Goal: Check status: Check status

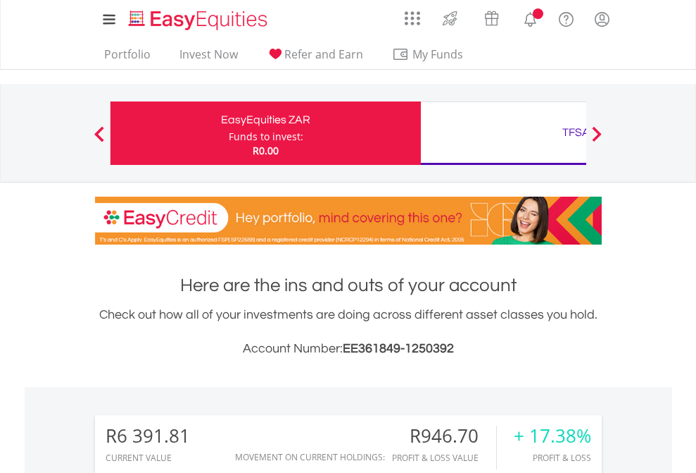
scroll to position [135, 221]
click at [229, 133] on div "Funds to invest:" at bounding box center [266, 137] width 75 height 14
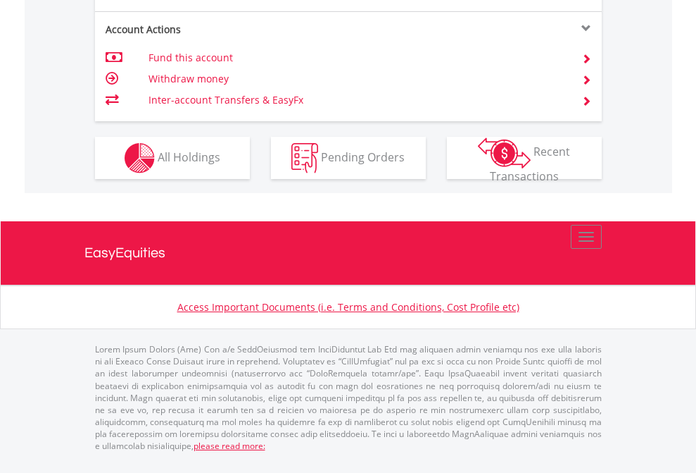
scroll to position [1322, 0]
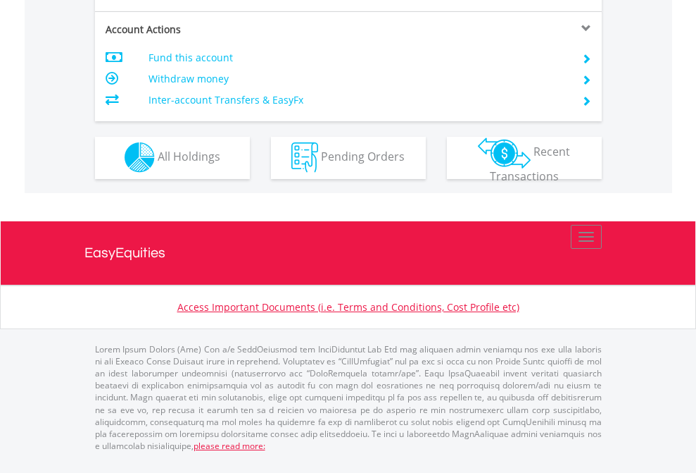
scroll to position [1201, 0]
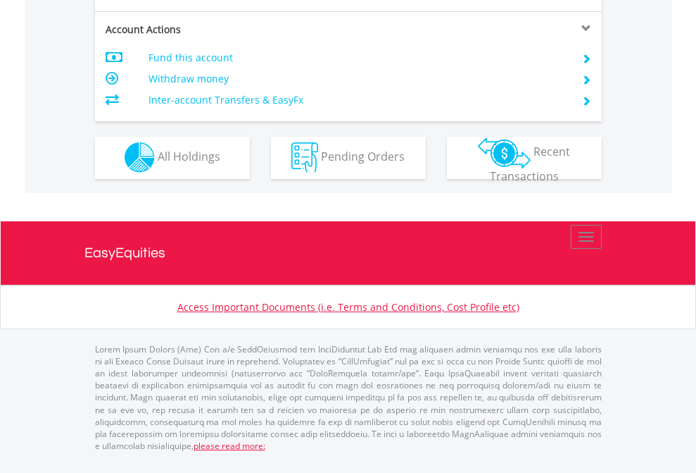
scroll to position [1201, 0]
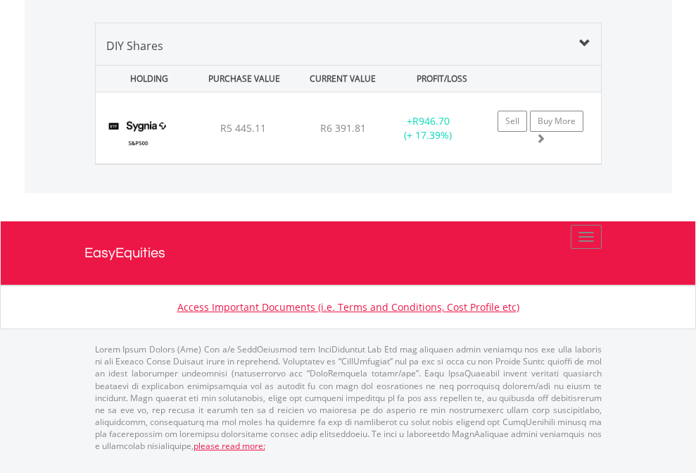
scroll to position [1361, 0]
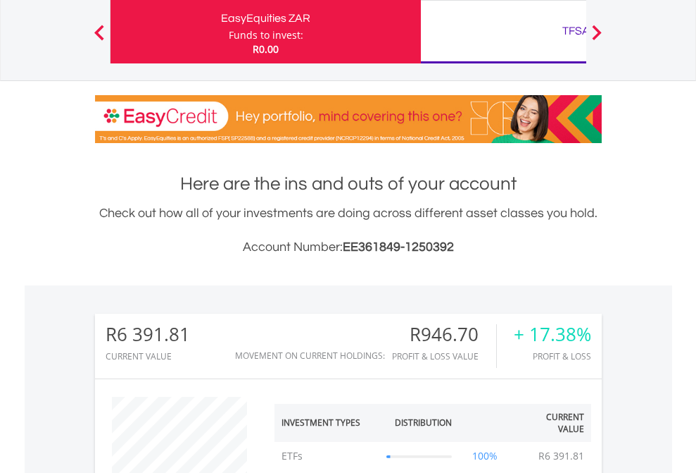
scroll to position [135, 221]
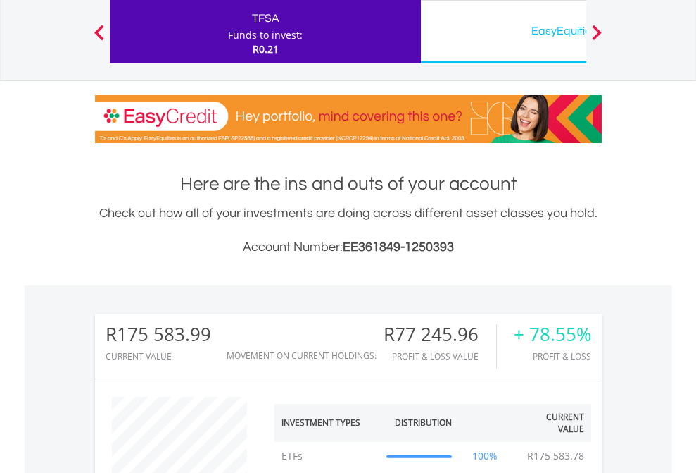
scroll to position [135, 221]
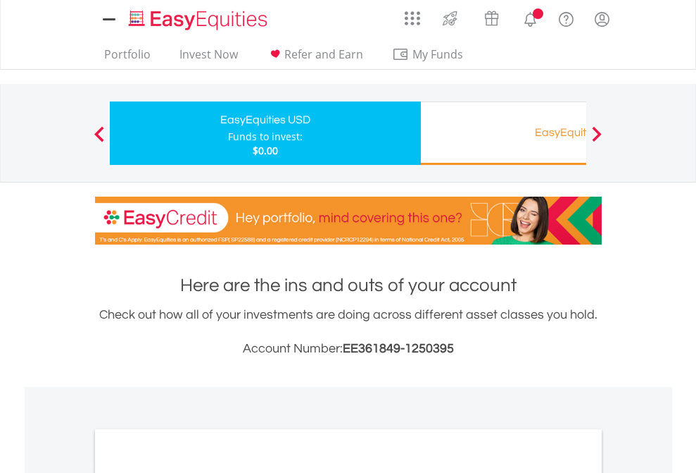
scroll to position [846, 0]
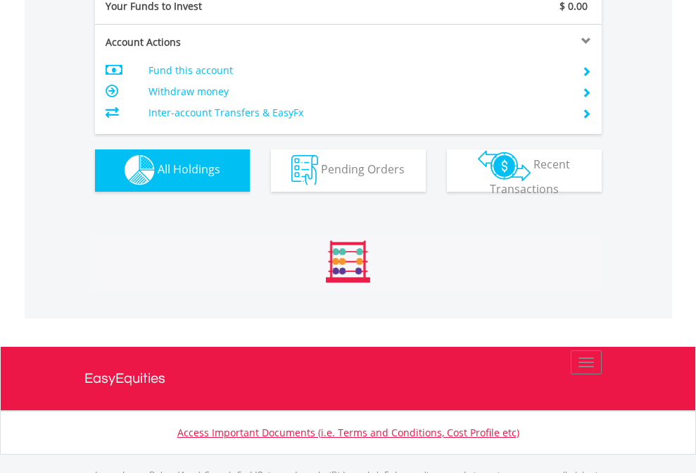
scroll to position [1394, 0]
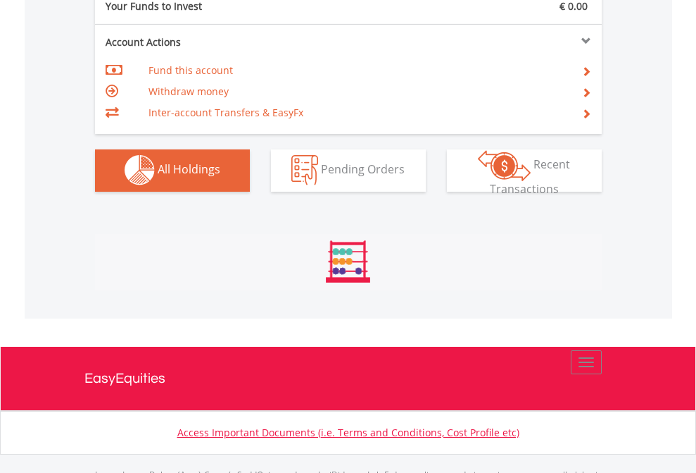
scroll to position [1394, 0]
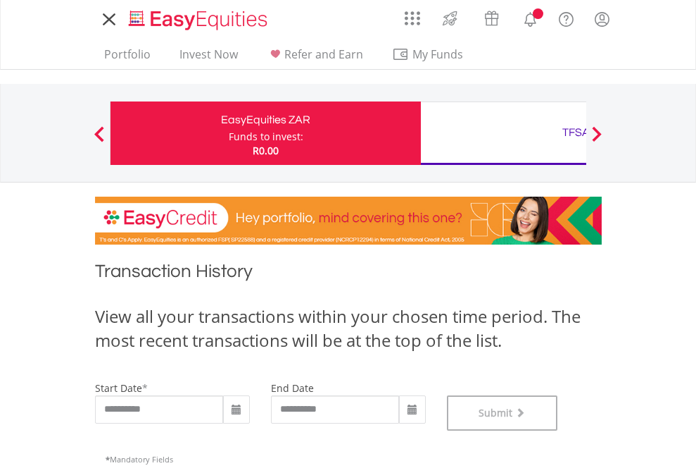
scroll to position [571, 0]
click at [504, 133] on div "TFSA" at bounding box center [577, 133] width 294 height 20
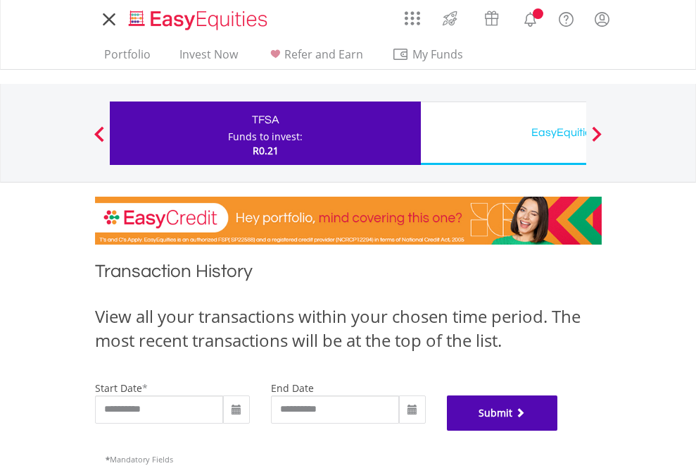
click at [558, 430] on button "Submit" at bounding box center [502, 412] width 111 height 35
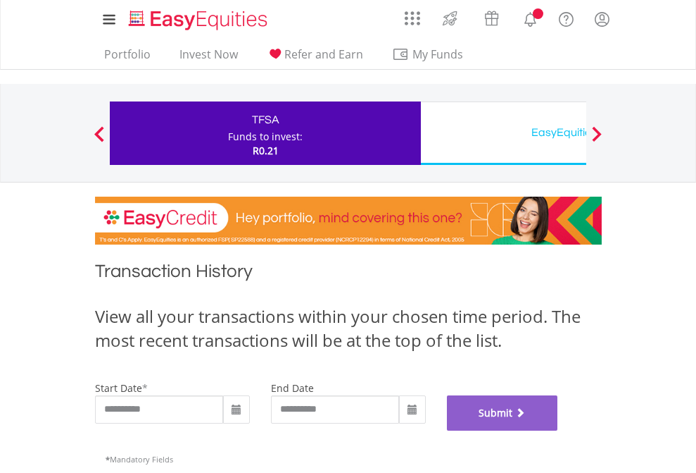
scroll to position [571, 0]
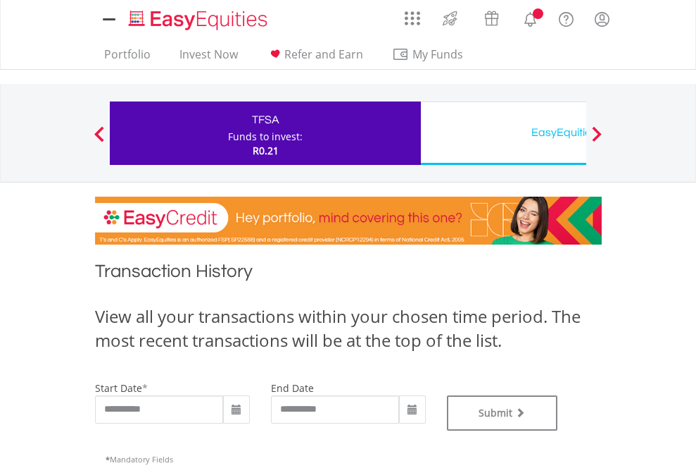
click at [504, 133] on div "EasyEquities USD" at bounding box center [577, 133] width 294 height 20
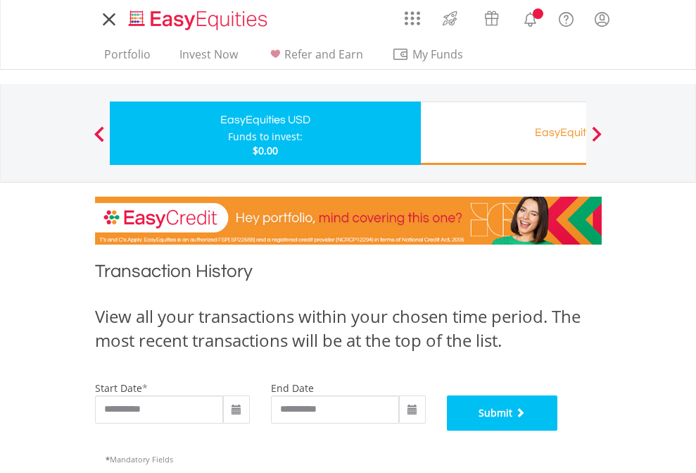
click at [558, 430] on button "Submit" at bounding box center [502, 412] width 111 height 35
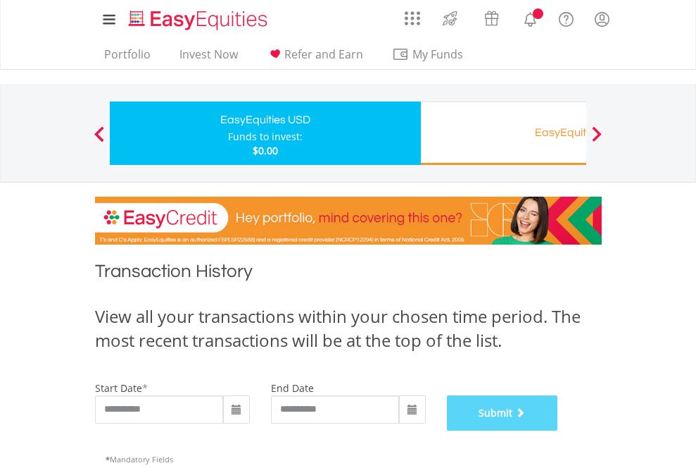
scroll to position [571, 0]
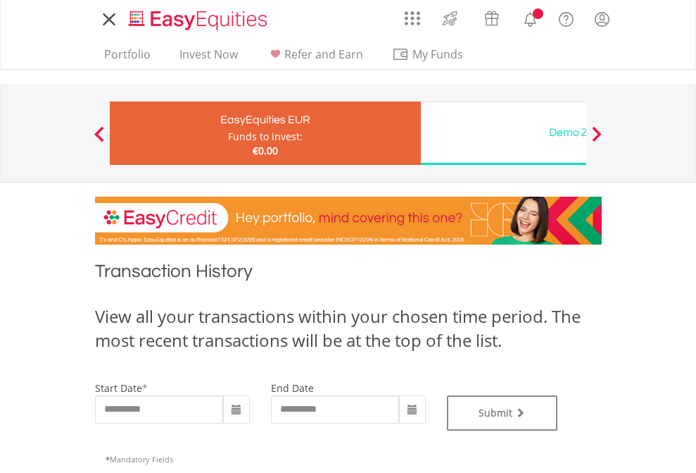
type input "**********"
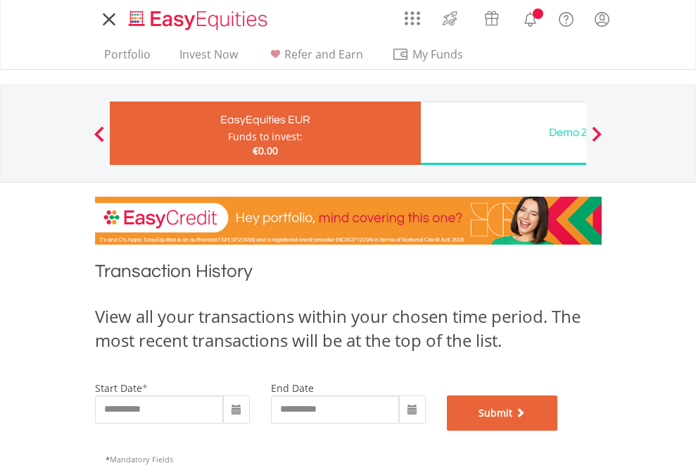
click at [558, 430] on button "Submit" at bounding box center [502, 412] width 111 height 35
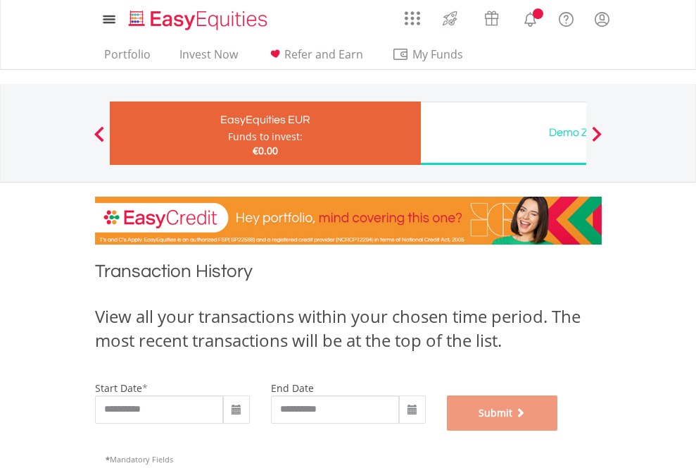
scroll to position [571, 0]
